Goal: Communication & Community: Answer question/provide support

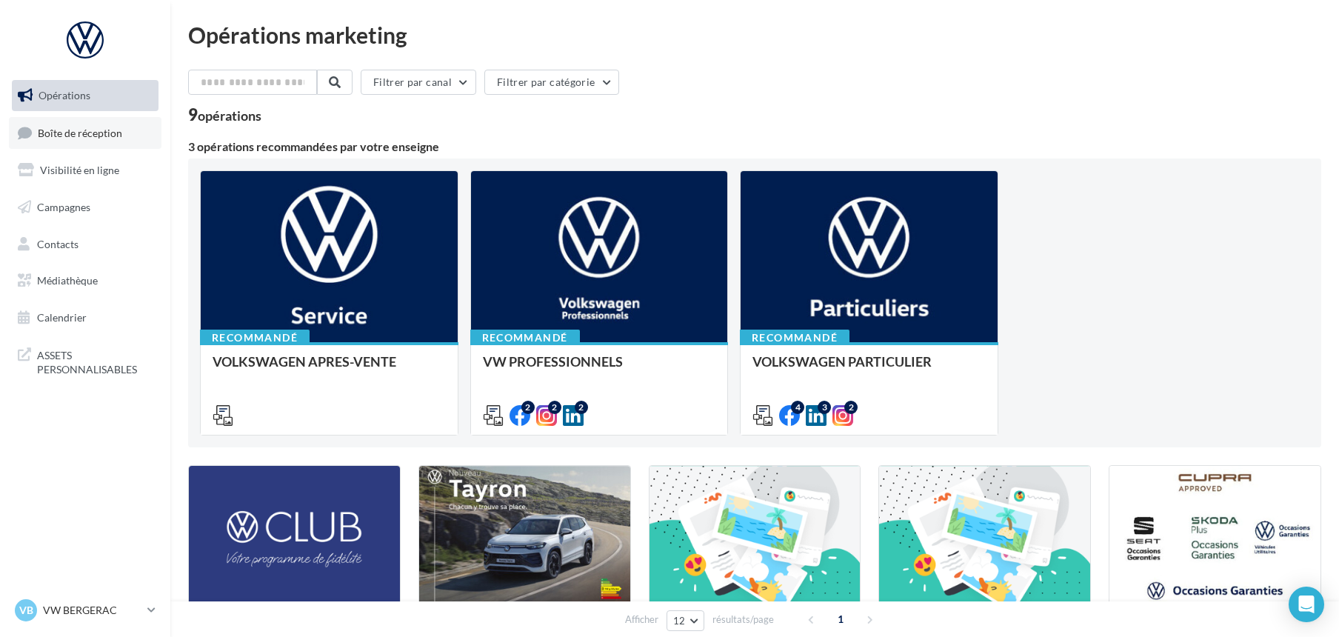
click at [92, 131] on span "Boîte de réception" at bounding box center [80, 132] width 84 height 13
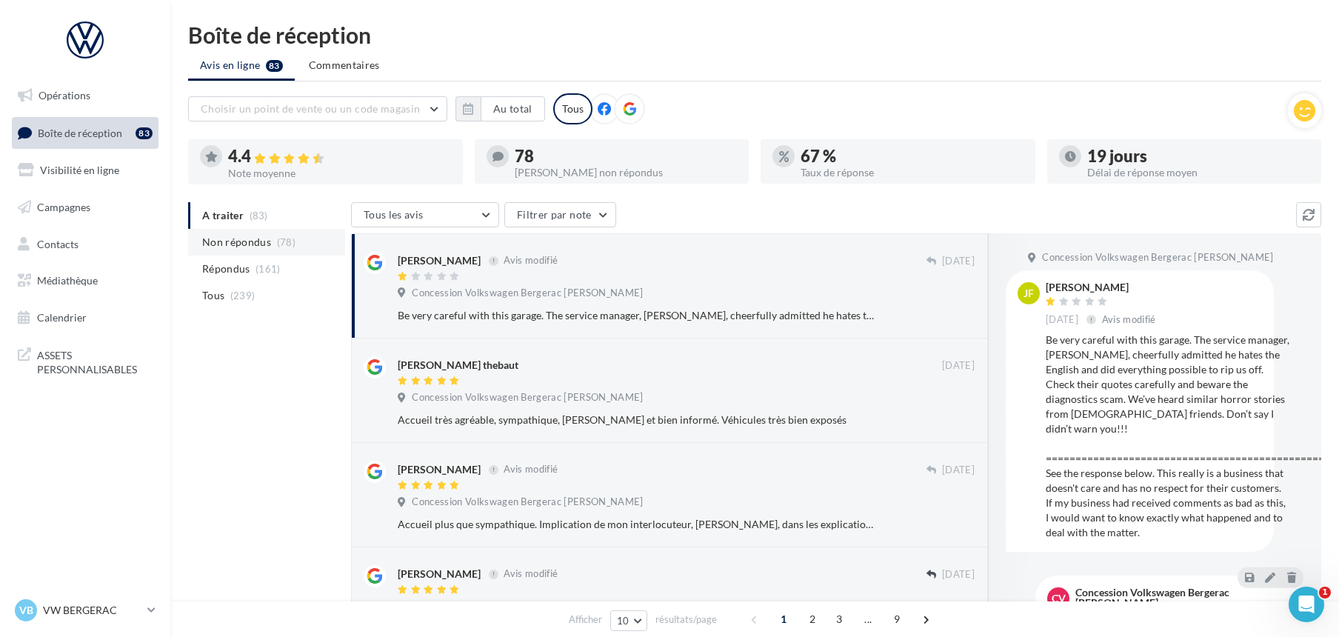
click at [247, 238] on span "Non répondus" at bounding box center [236, 242] width 69 height 15
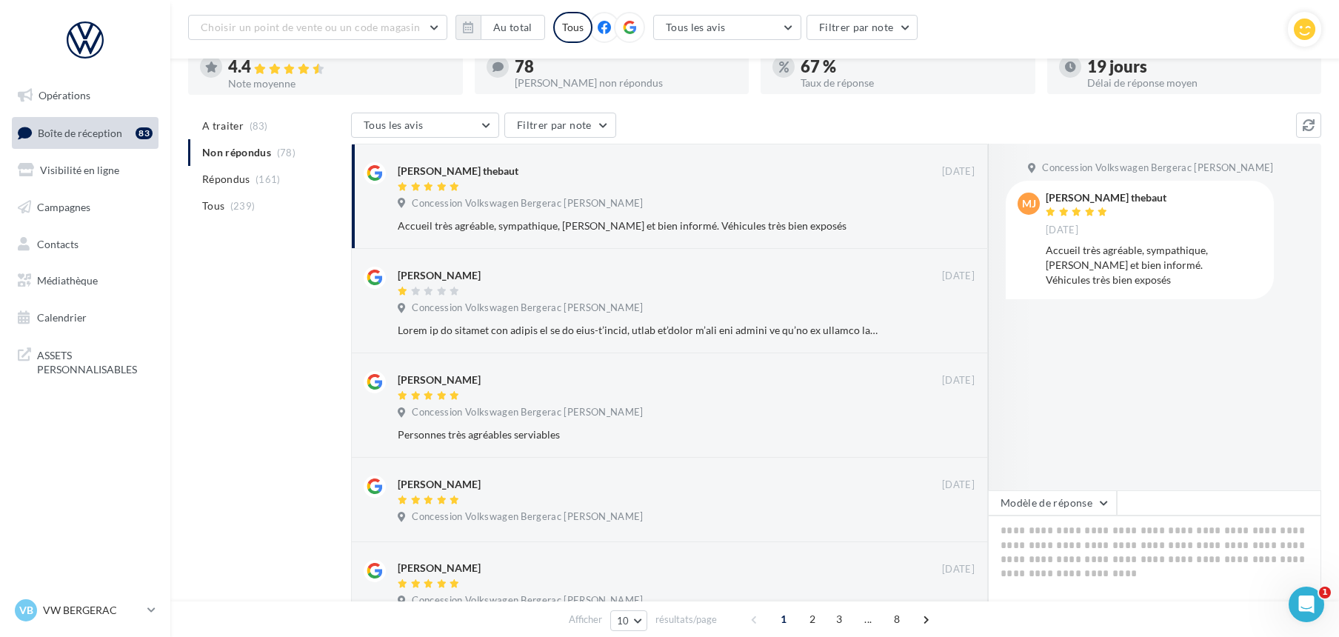
scroll to position [164, 0]
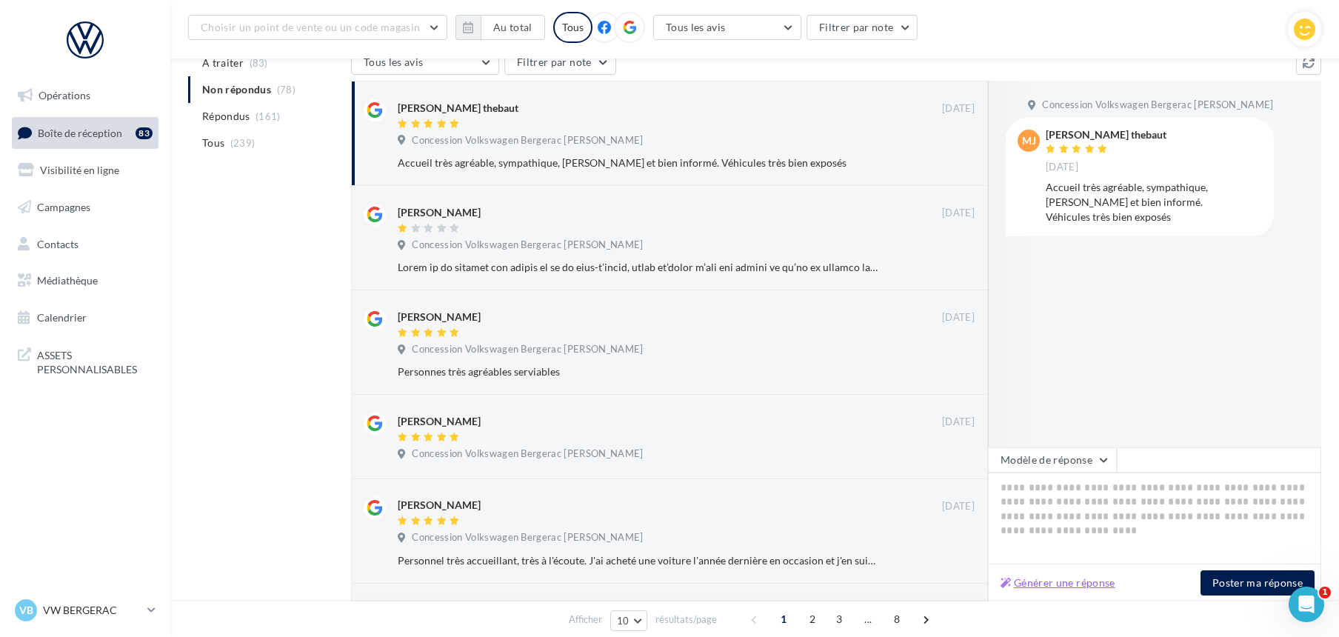
click at [1111, 582] on button "Générer une réponse" at bounding box center [1057, 583] width 127 height 18
type textarea "**********"
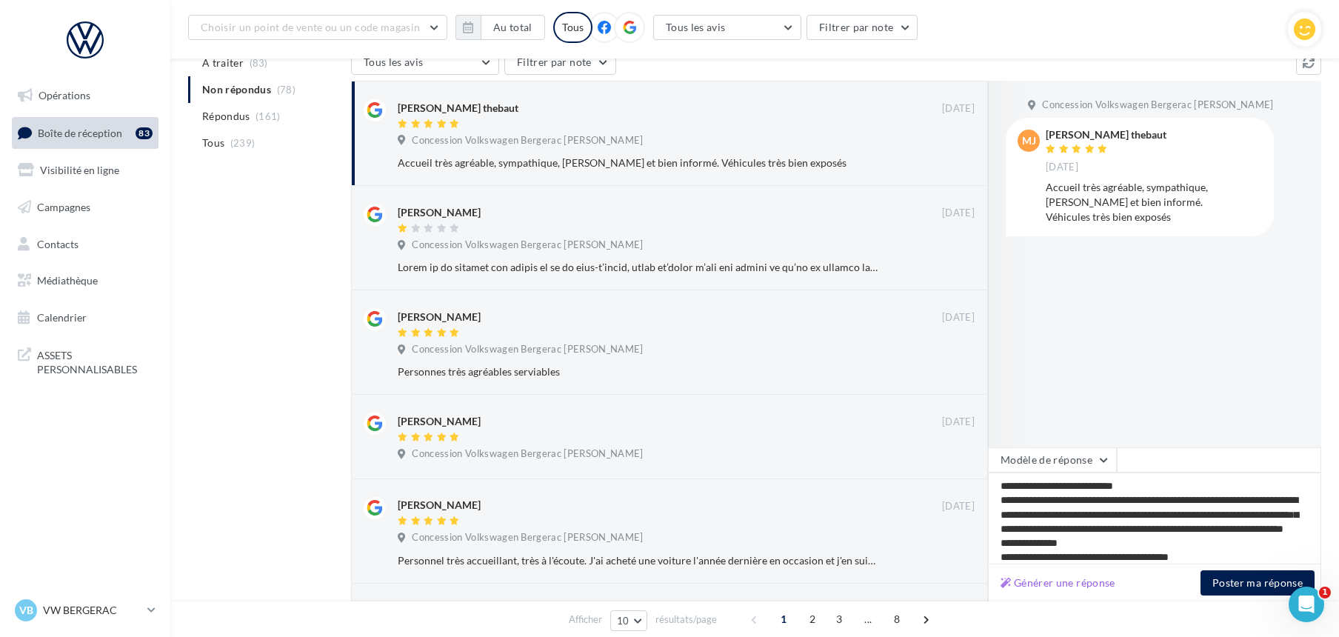
scroll to position [21, 0]
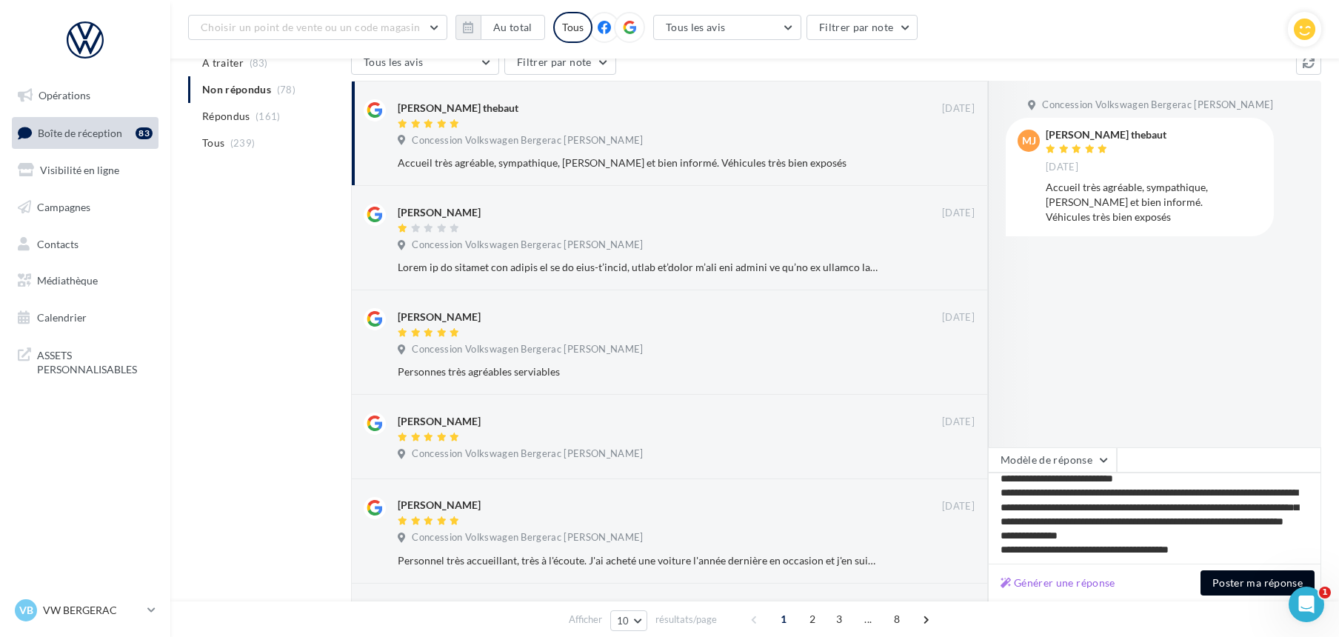
click at [1223, 576] on button "Poster ma réponse" at bounding box center [1257, 582] width 114 height 25
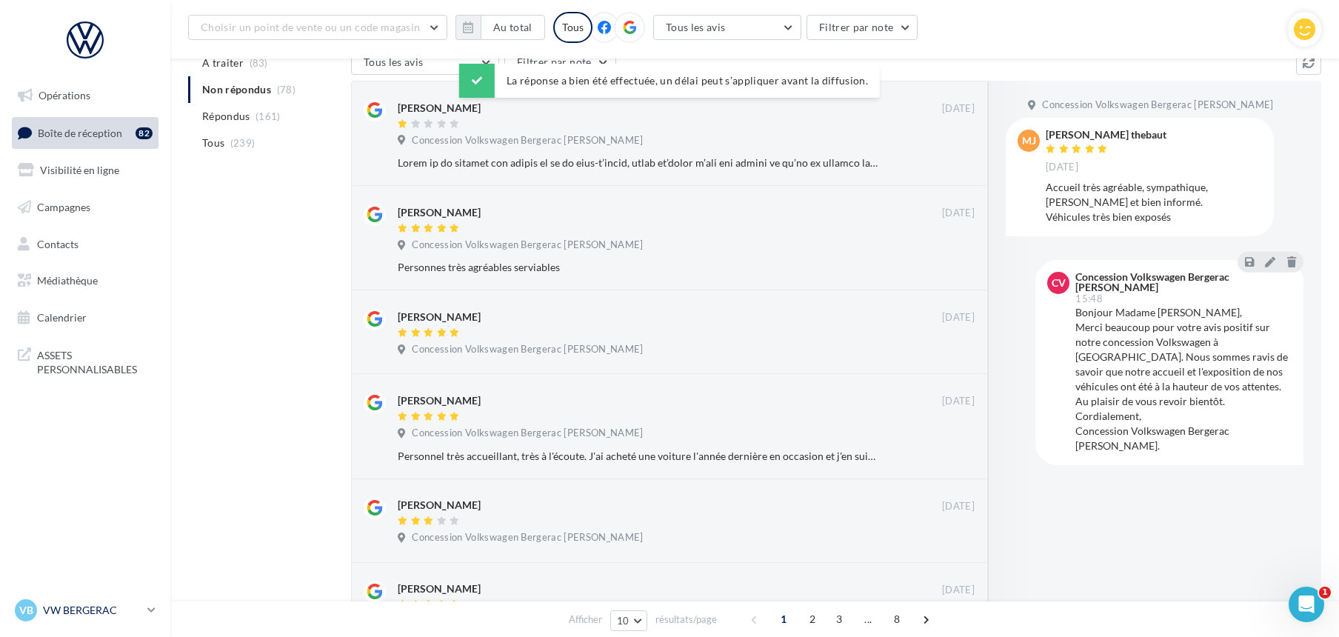
click at [68, 606] on p "VW BERGERAC" at bounding box center [92, 610] width 98 height 15
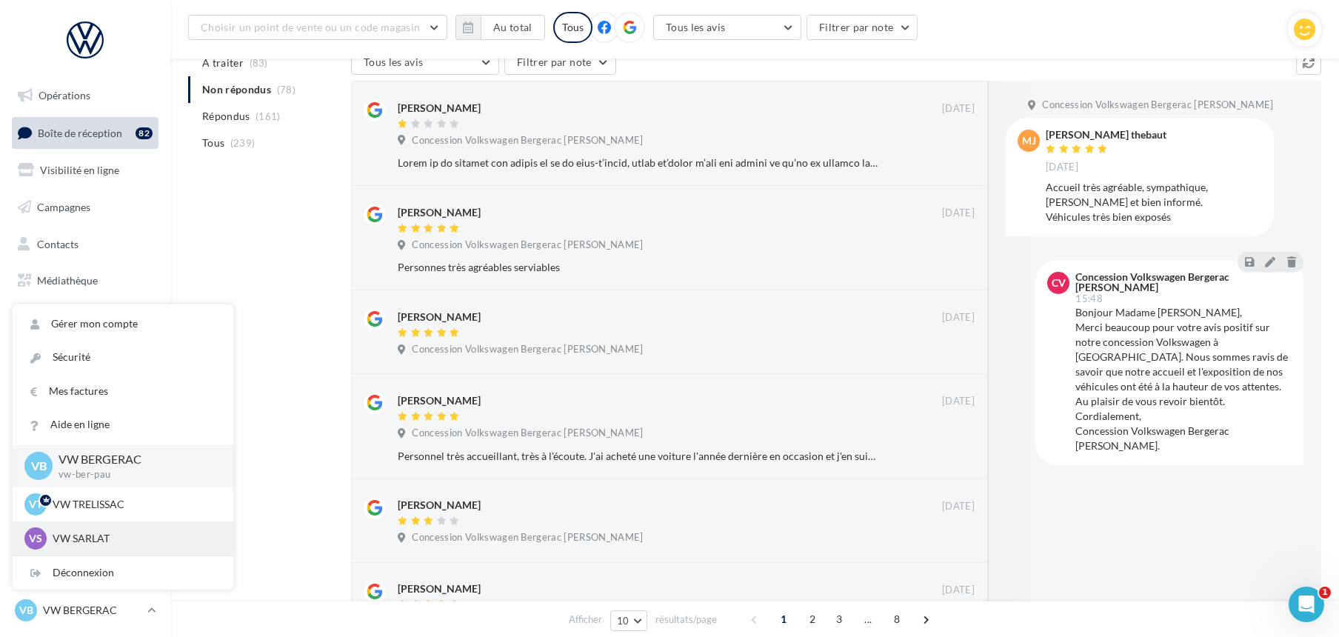
click at [77, 531] on p "VW SARLAT" at bounding box center [134, 538] width 163 height 15
